Goal: Book appointment/travel/reservation

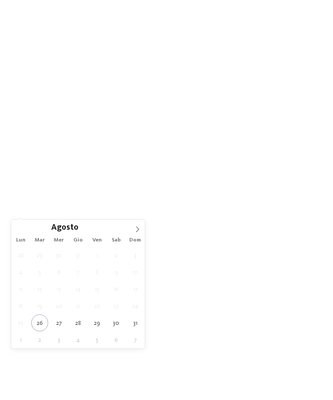
click at [137, 229] on icon at bounding box center [138, 229] width 6 height 6
click at [136, 231] on icon at bounding box center [138, 229] width 6 height 6
click at [138, 232] on icon at bounding box center [138, 229] width 6 height 6
click at [136, 230] on icon at bounding box center [138, 229] width 6 height 6
click at [135, 231] on icon at bounding box center [138, 229] width 6 height 6
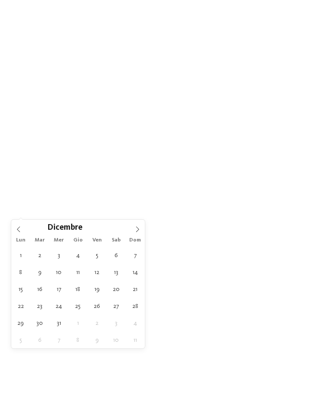
type input "****"
click at [135, 232] on icon at bounding box center [138, 229] width 6 height 6
type div "[DATE]"
type input "****"
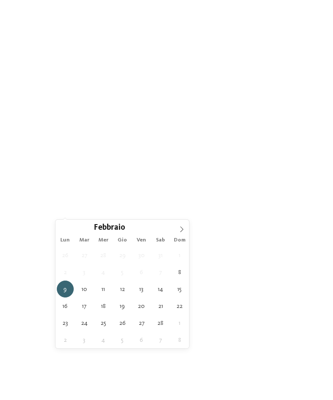
type div "[DATE]"
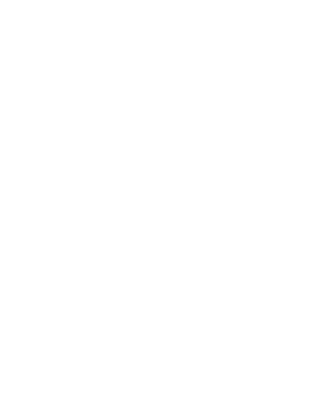
click at [130, 198] on span "Regione" at bounding box center [121, 195] width 20 height 6
click at [181, 148] on div "Dolomiti" at bounding box center [166, 156] width 113 height 17
click at [160, 254] on span "accetta" at bounding box center [167, 257] width 24 height 6
click at [303, 202] on link "trova l’hotel" at bounding box center [301, 194] width 42 height 15
click at [254, 188] on div "Family Experiences" at bounding box center [226, 192] width 62 height 15
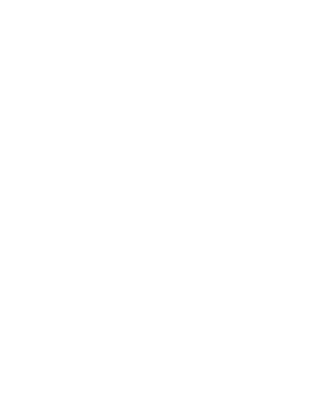
click at [21, 153] on div "Family Experiences LUXURY RETREAT JUST KIDS AND FAMILY" at bounding box center [166, 200] width 333 height 400
click at [313, 110] on icon at bounding box center [316, 117] width 19 height 15
click at [102, 293] on span "Famiglie Obletter e Riffeser" at bounding box center [75, 294] width 99 height 10
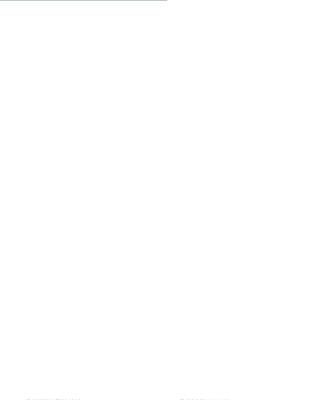
scroll to position [717, 0]
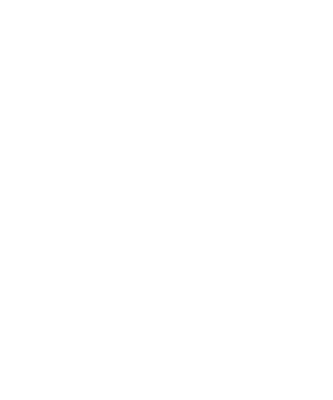
click at [55, 168] on span "Elisabeth Ploner e famiglia" at bounding box center [77, 168] width 102 height 10
click at [54, 256] on span "Family Hotel Posta ****" at bounding box center [166, 261] width 299 height 10
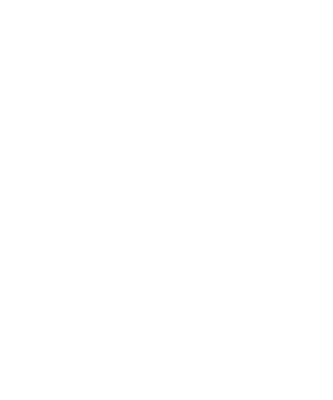
click at [41, 97] on span "[PERSON_NAME] e famiglia" at bounding box center [54, 100] width 75 height 7
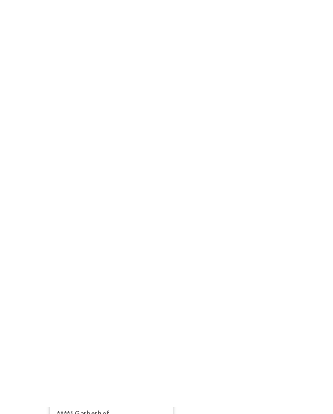
scroll to position [191, 0]
